Goal: Go to known website: Go to known website

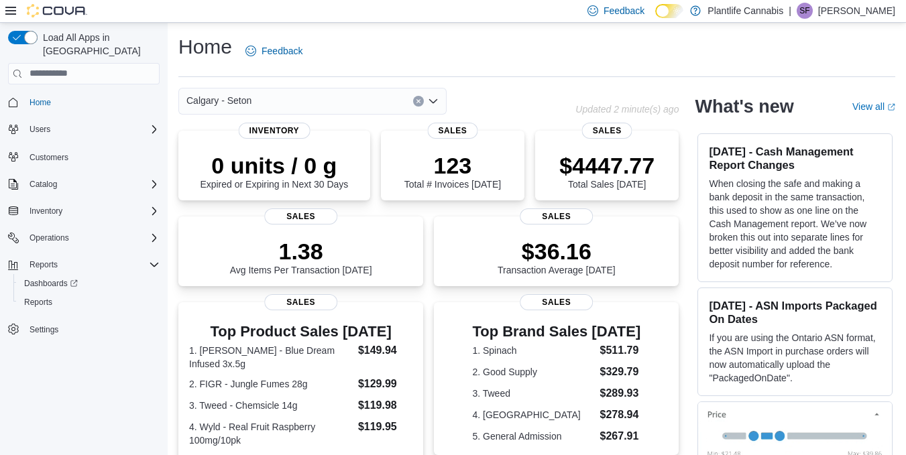
scroll to position [334, 0]
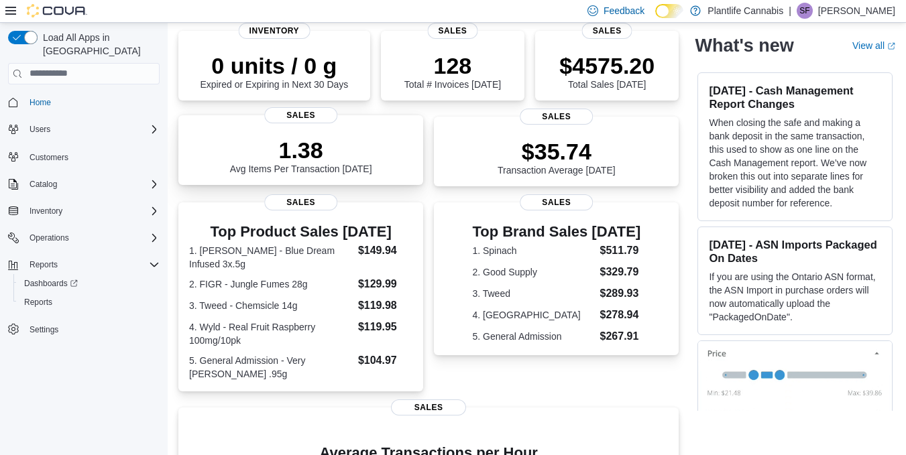
scroll to position [334, 0]
